Goal: Task Accomplishment & Management: Complete application form

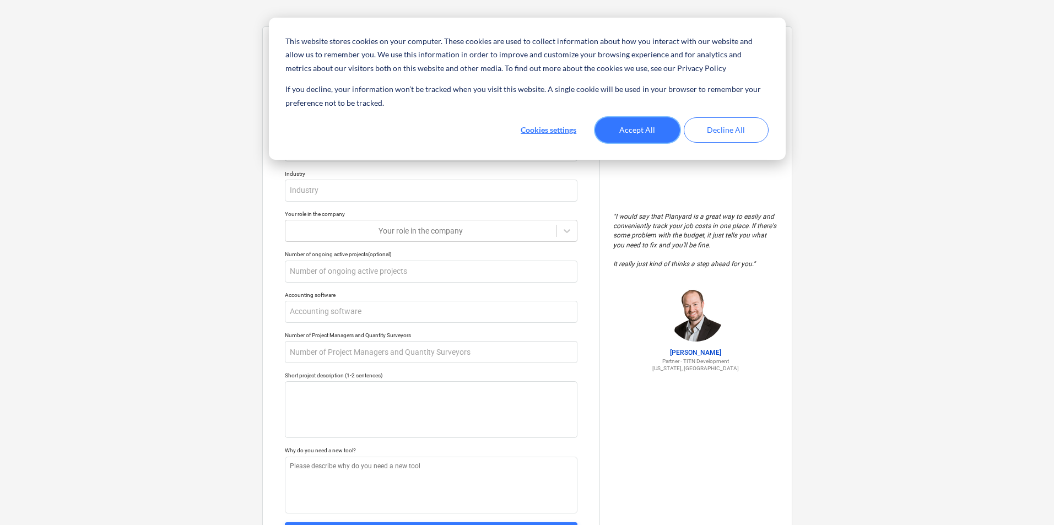
click at [645, 136] on button "Accept All" at bounding box center [637, 129] width 85 height 25
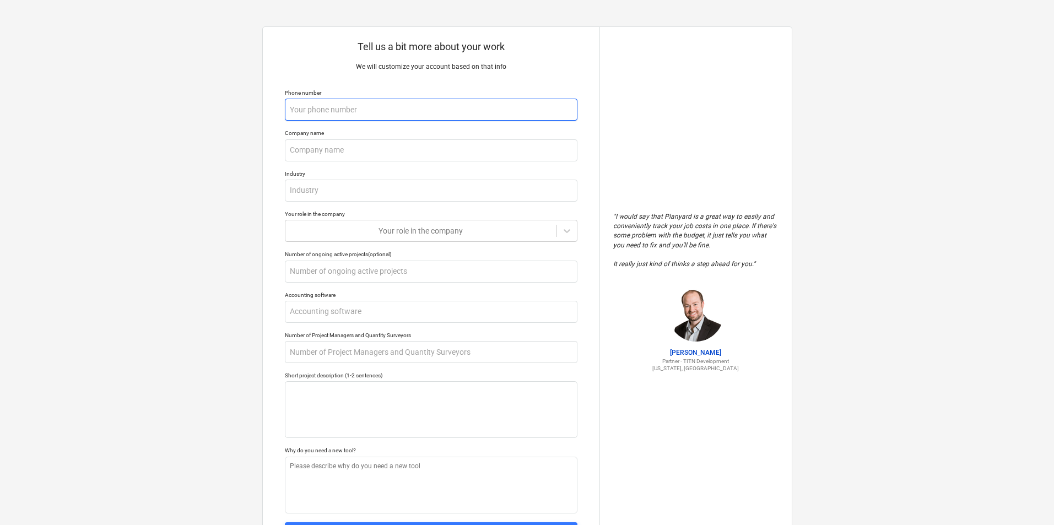
click at [348, 109] on input "text" at bounding box center [431, 110] width 293 height 22
type textarea "x"
type input "5"
type textarea "x"
type input "55"
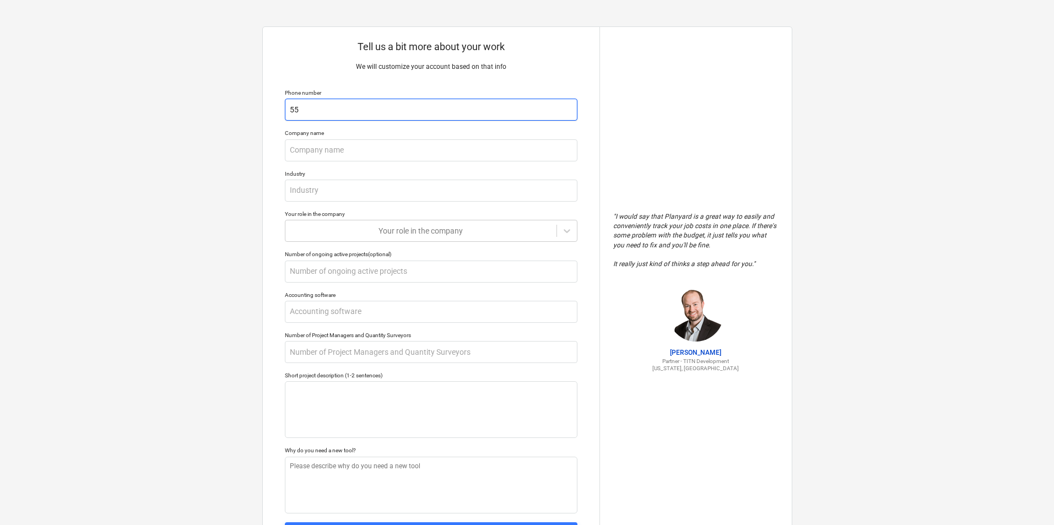
type textarea "x"
type input "556"
type textarea "x"
type input "5565"
type textarea "x"
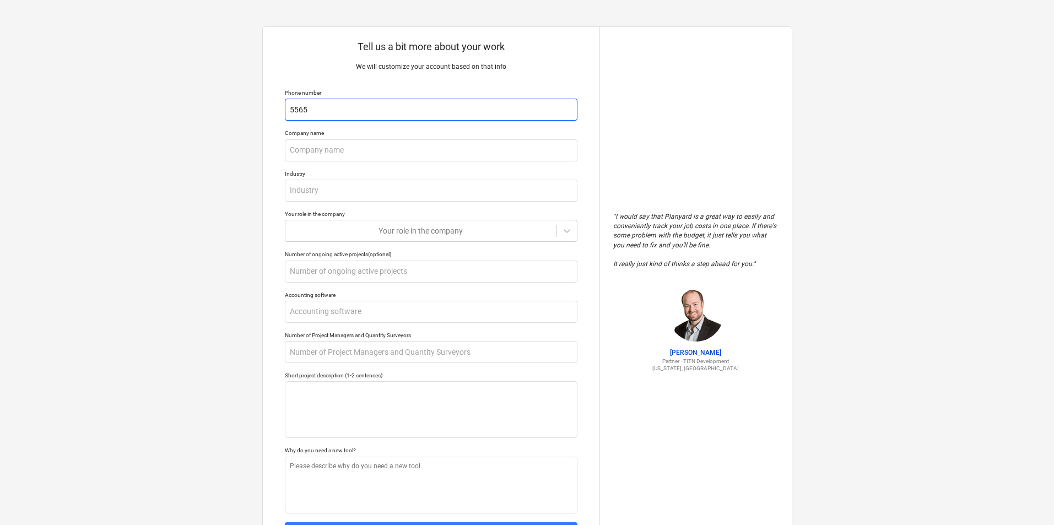
type input "55659"
type textarea "x"
type input "556599"
type textarea "x"
type input "5565999"
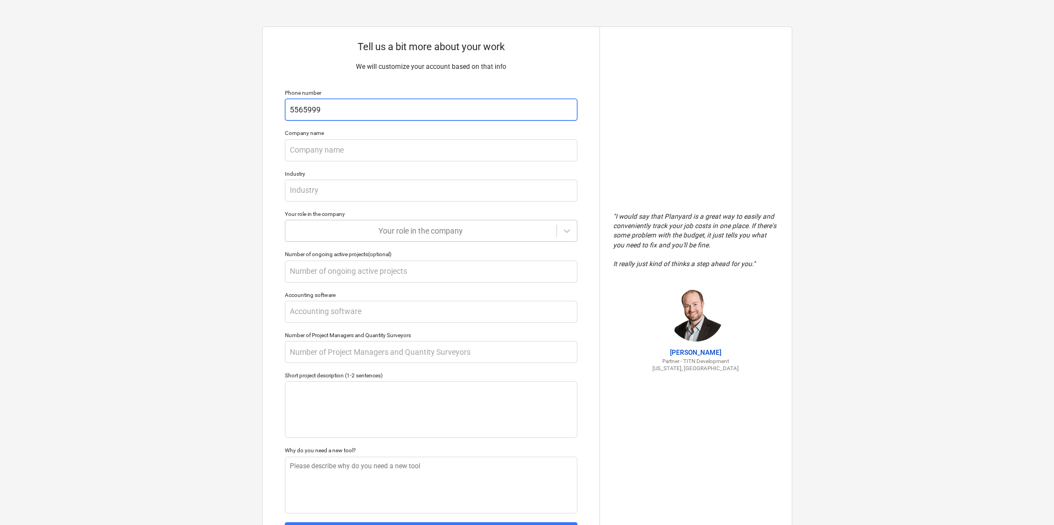
type textarea "x"
type input "55659999"
type textarea "x"
type input "556599994"
type textarea "x"
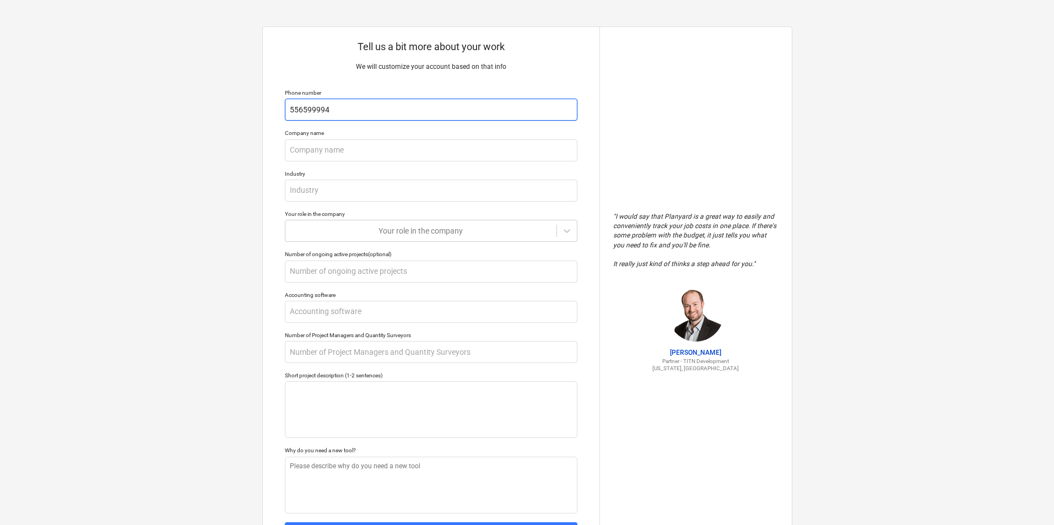
type input "5565999940"
type textarea "x"
type input "55659999404"
type textarea "x"
type input "556599994044"
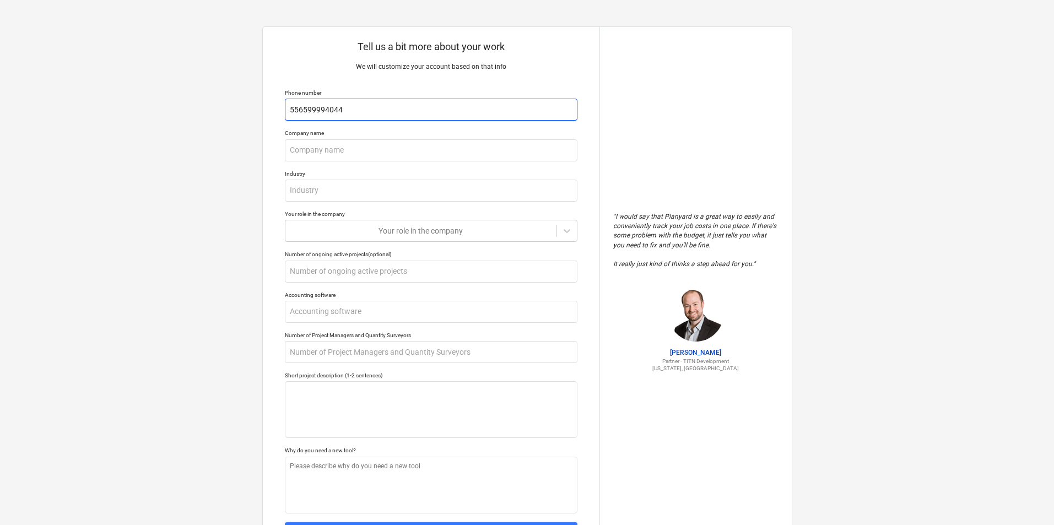
type textarea "x"
type input "5565999940446"
click at [435, 159] on input "text" at bounding box center [431, 150] width 293 height 22
type textarea "x"
type input "f"
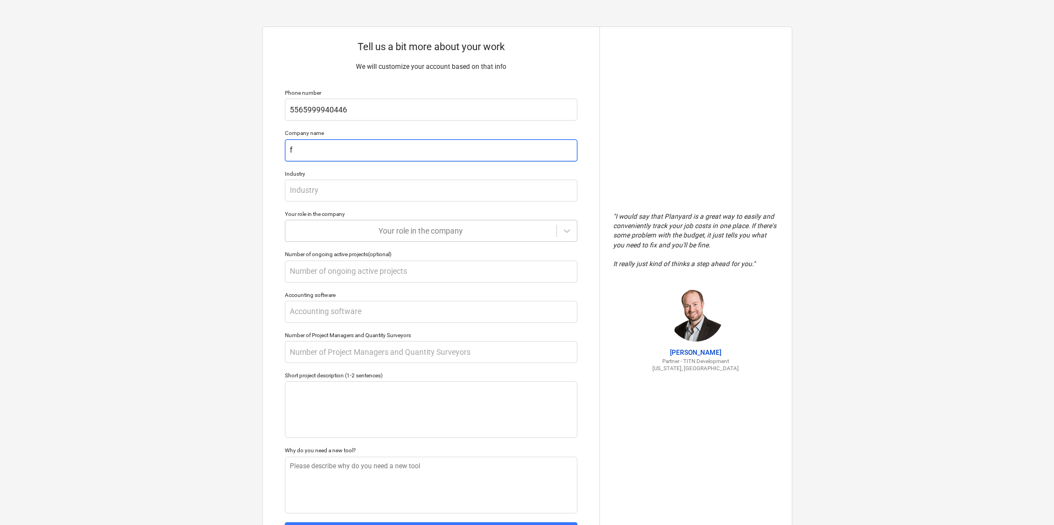
type textarea "x"
type input "fl"
type textarea "x"
type input "flo"
type textarea "x"
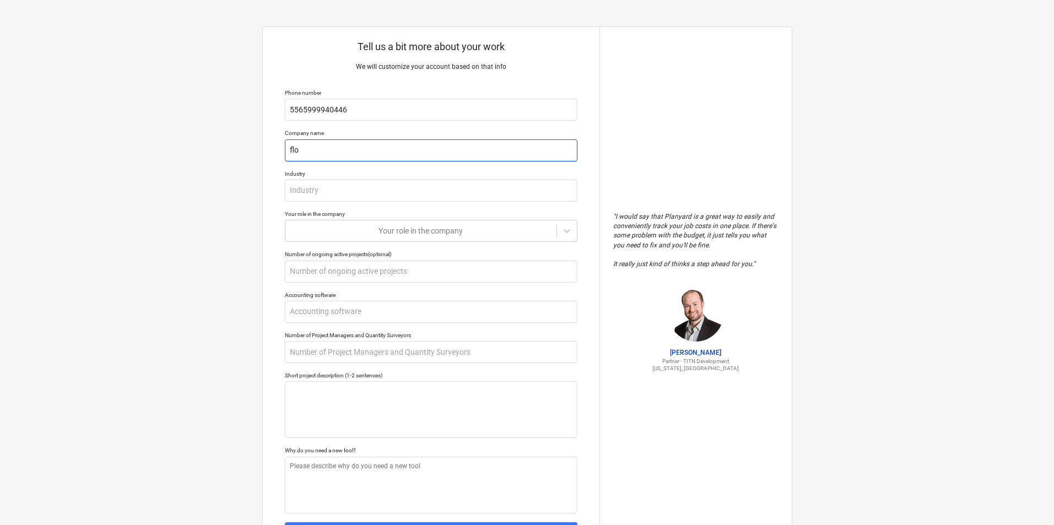
type input "flow"
type textarea "x"
type input "flowl"
type textarea "x"
type input "flow"
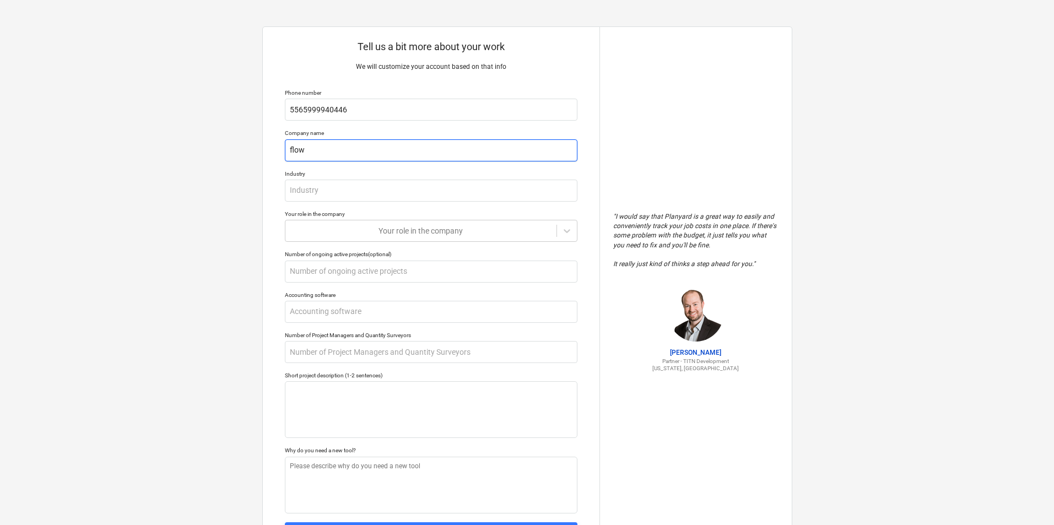
type textarea "x"
type input "flow"
type textarea "x"
type input "flow l"
type textarea "x"
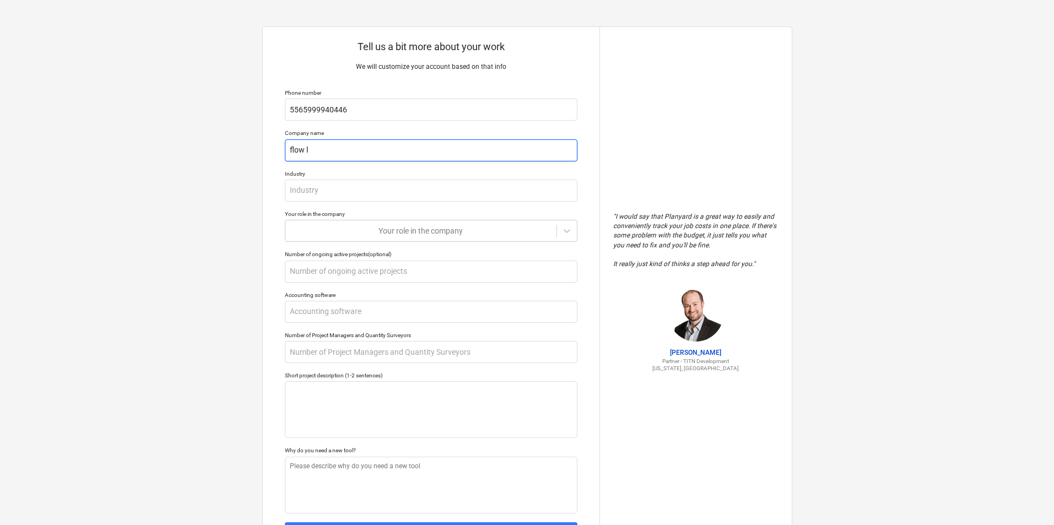
type input "flow li"
type textarea "x"
type input "flow ligh"
type textarea "x"
type input "flow light"
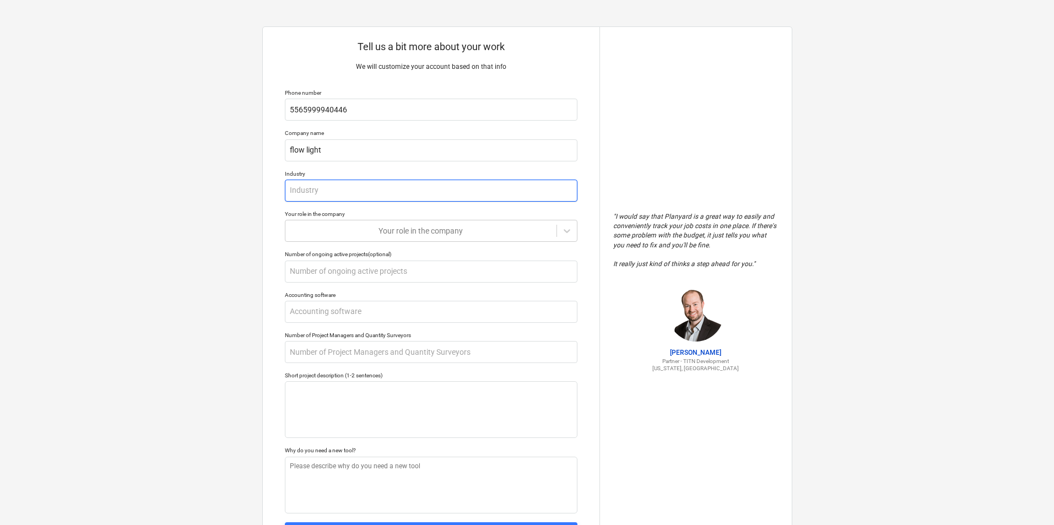
click at [423, 190] on input "text" at bounding box center [431, 191] width 293 height 22
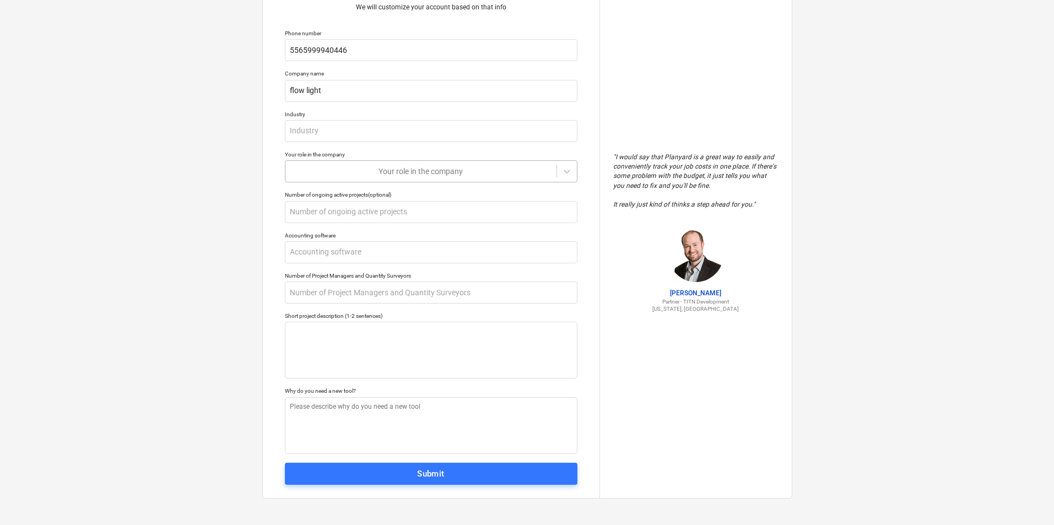
click at [397, 169] on div at bounding box center [421, 171] width 260 height 11
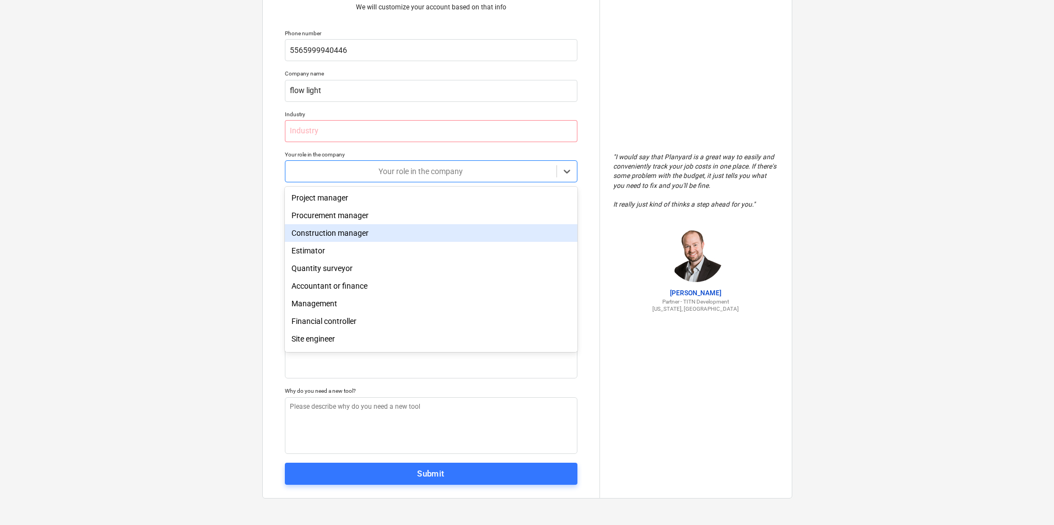
click at [371, 236] on div "Construction manager" at bounding box center [431, 233] width 293 height 18
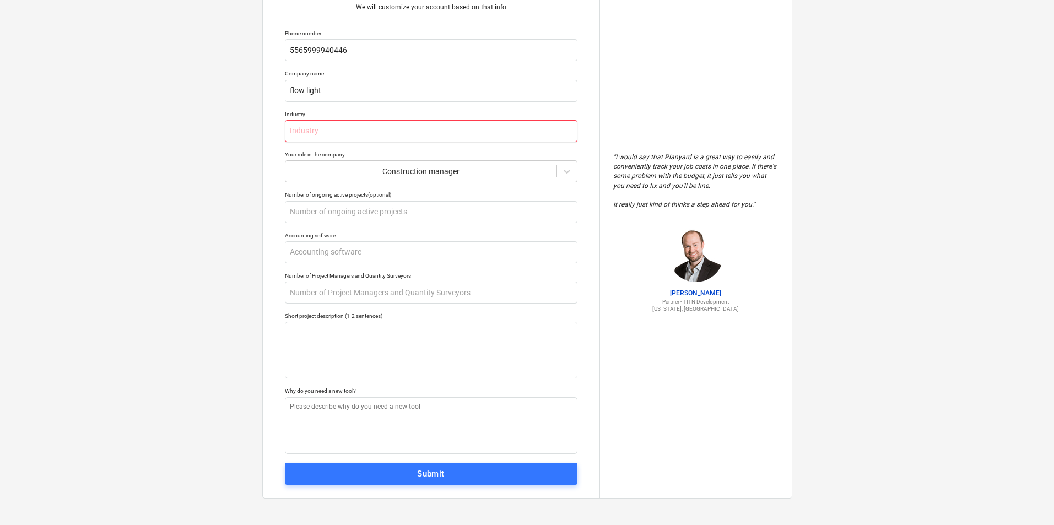
click at [398, 134] on input "text" at bounding box center [431, 131] width 293 height 22
type textarea "x"
type input "s"
type textarea "x"
type input "so"
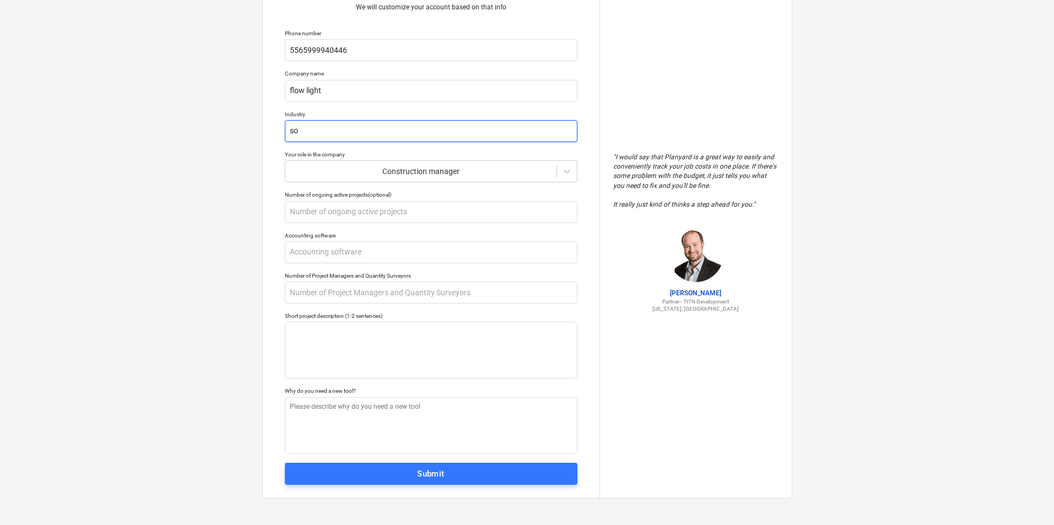
type textarea "x"
type input "sol"
type textarea "x"
type input "sola"
type textarea "x"
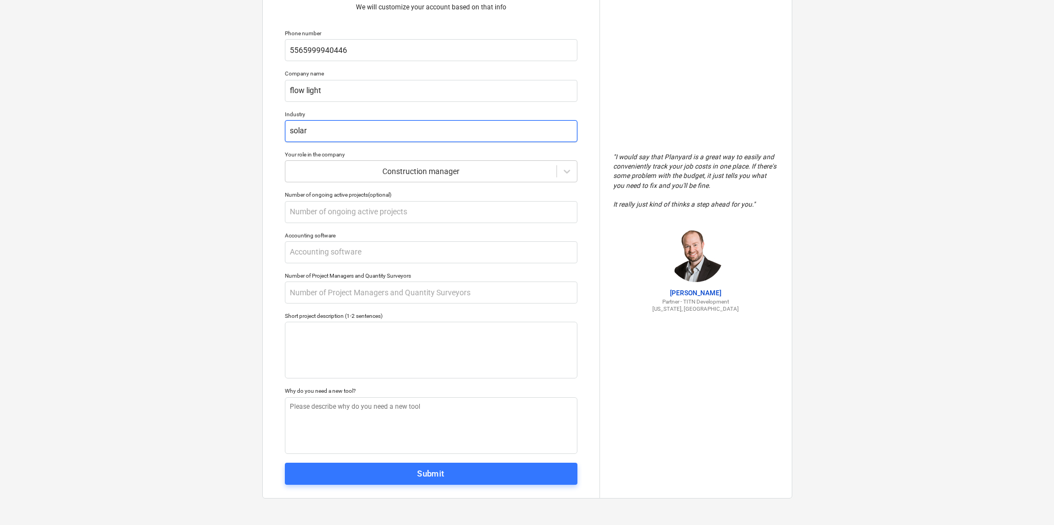
scroll to position [0, 0]
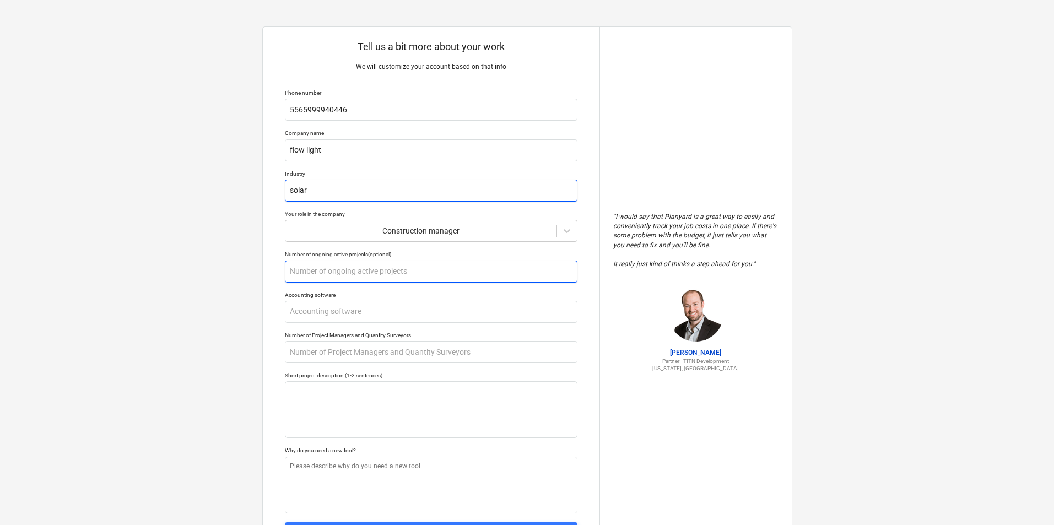
type input "solar"
click at [409, 267] on input "text" at bounding box center [431, 272] width 293 height 22
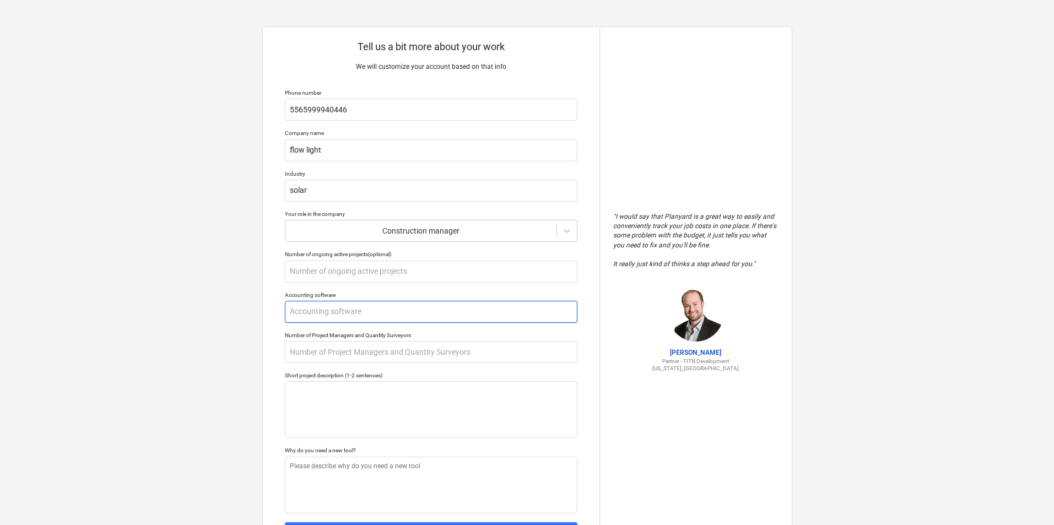
click at [392, 316] on input "text" at bounding box center [431, 312] width 293 height 22
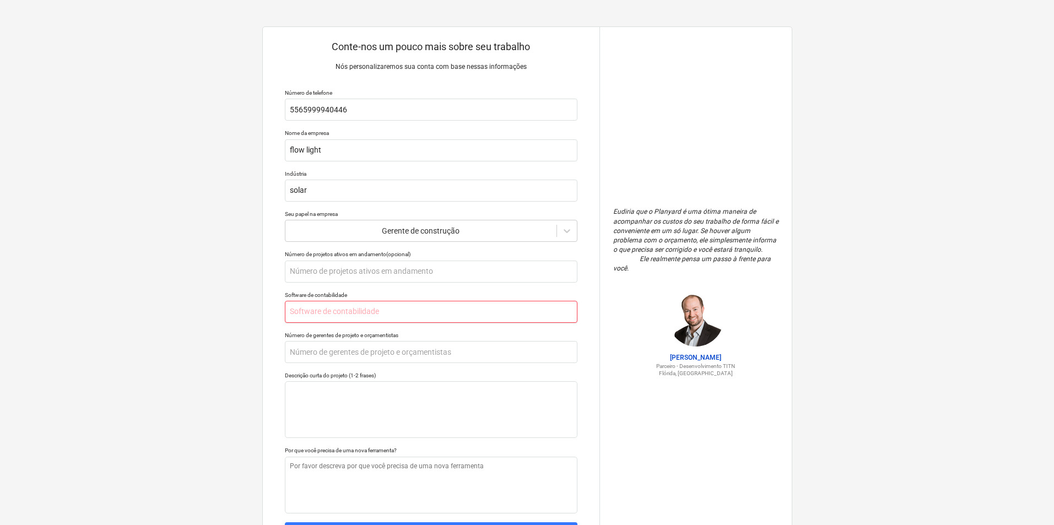
click at [337, 318] on input "text" at bounding box center [431, 312] width 293 height 22
click at [390, 358] on input "text" at bounding box center [431, 352] width 293 height 22
click at [426, 394] on textarea at bounding box center [431, 409] width 293 height 57
type textarea "x"
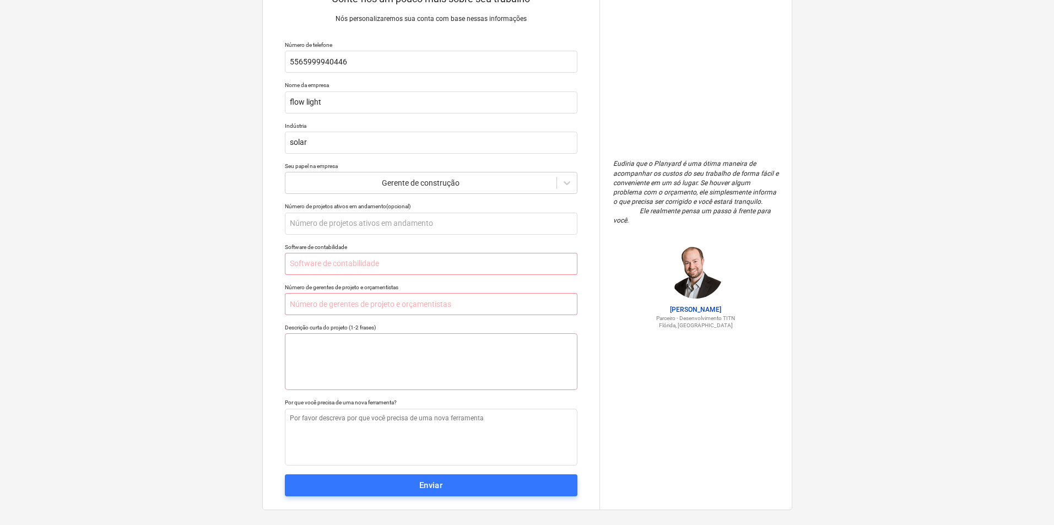
scroll to position [58, 0]
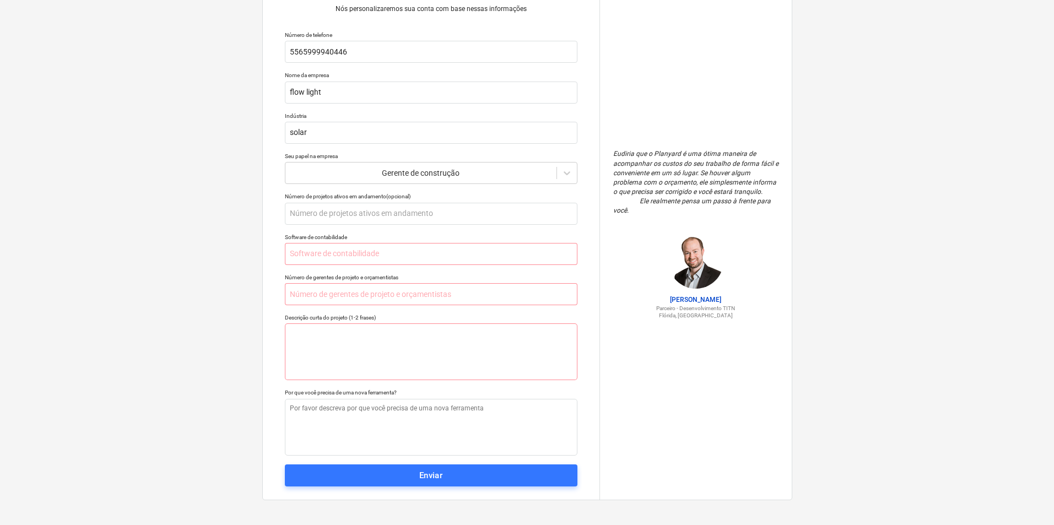
drag, startPoint x: 596, startPoint y: 347, endPoint x: 603, endPoint y: 369, distance: 23.7
click at [451, 410] on textarea at bounding box center [431, 427] width 293 height 57
